Goal: Navigation & Orientation: Go to known website

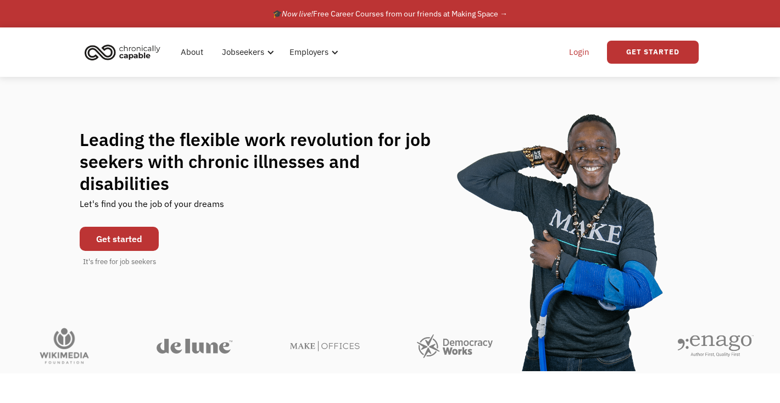
click at [588, 52] on link "Login" at bounding box center [579, 52] width 34 height 35
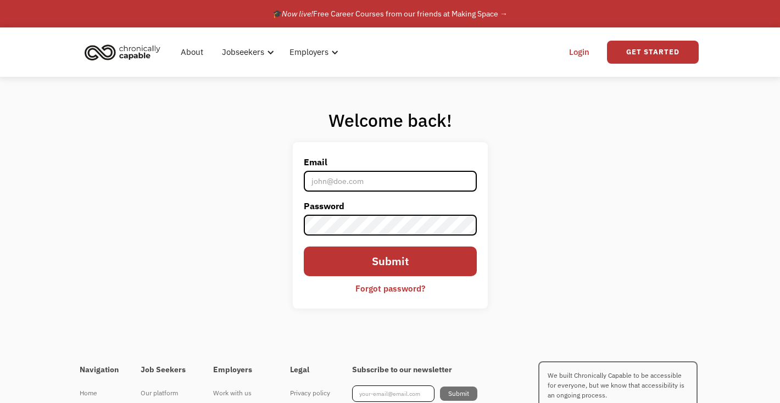
click at [345, 181] on input "Email" at bounding box center [390, 181] width 173 height 21
type input "tararosegolding@gmail.com"
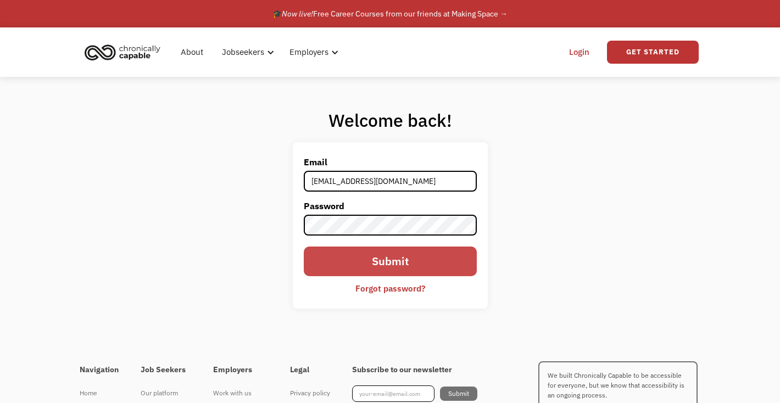
click at [383, 270] on input "Submit" at bounding box center [390, 261] width 173 height 29
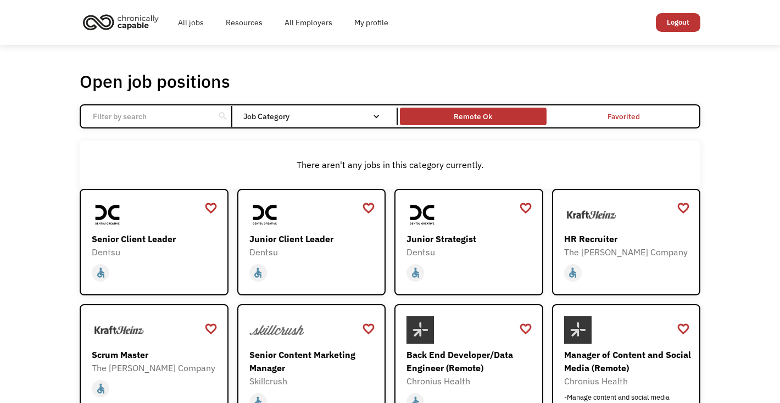
click at [487, 113] on div "Remote Ok" at bounding box center [473, 116] width 38 height 13
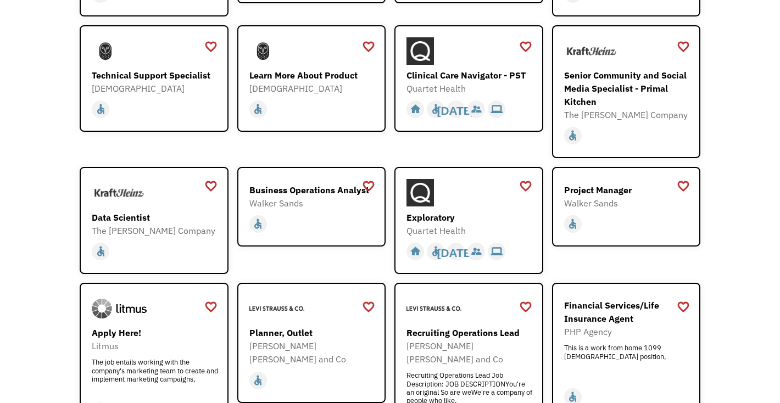
scroll to position [1065, 0]
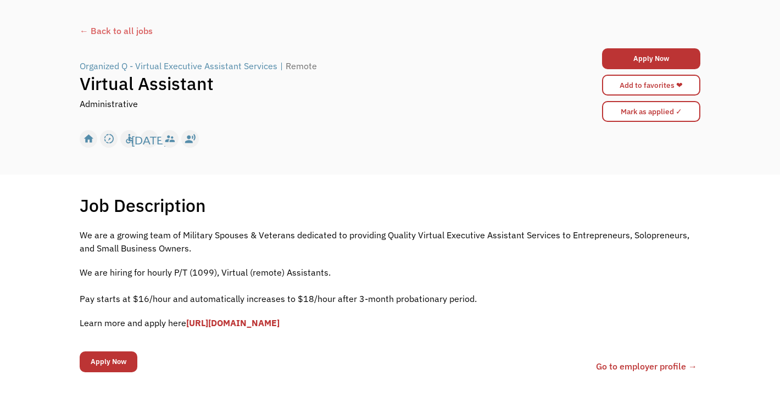
scroll to position [48, 0]
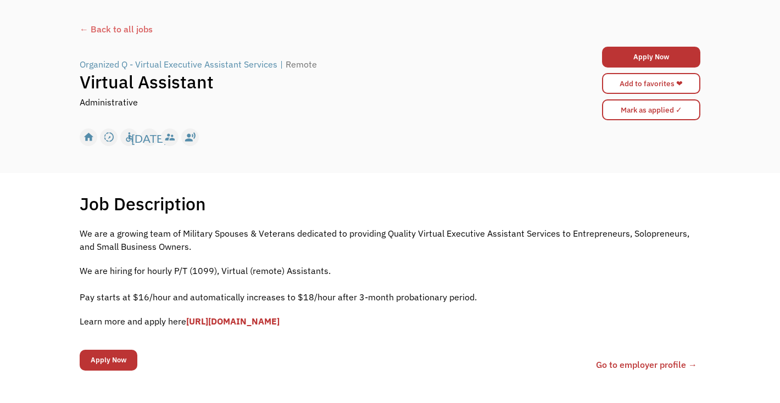
click at [280, 322] on link "https://forms.gle/fDv2ubP8SWWtCoLp8" at bounding box center [232, 321] width 93 height 11
